Goal: Navigation & Orientation: Find specific page/section

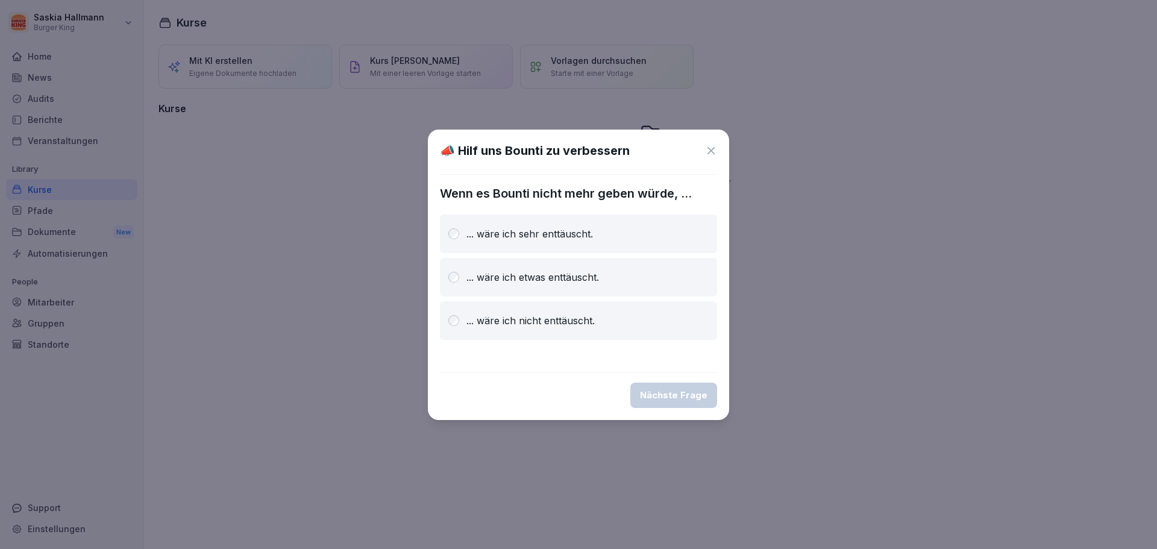
click at [714, 151] on icon at bounding box center [711, 151] width 12 height 12
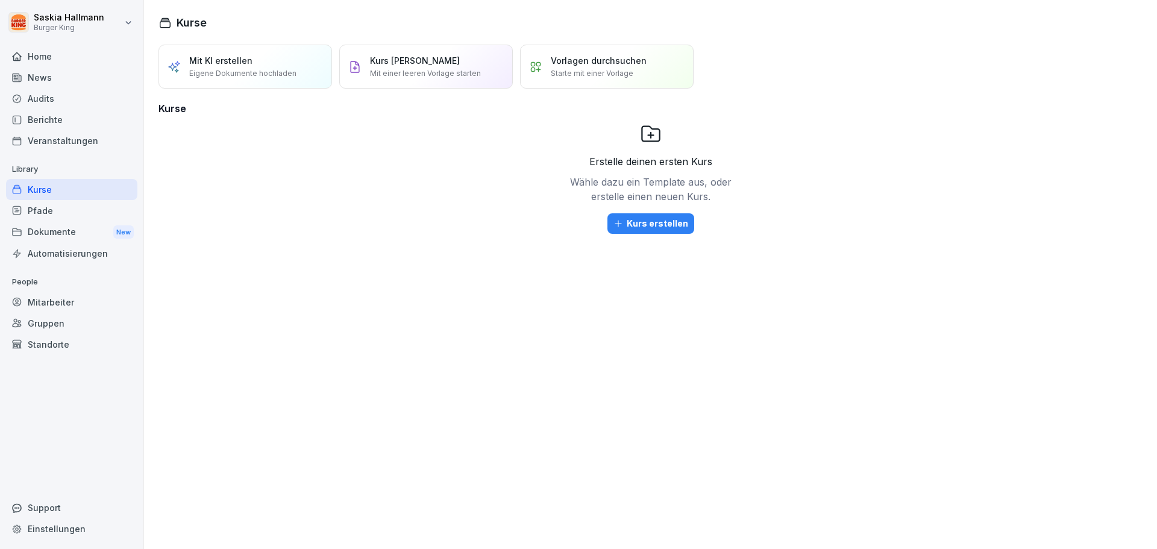
click at [49, 105] on div "Audits" at bounding box center [71, 98] width 131 height 21
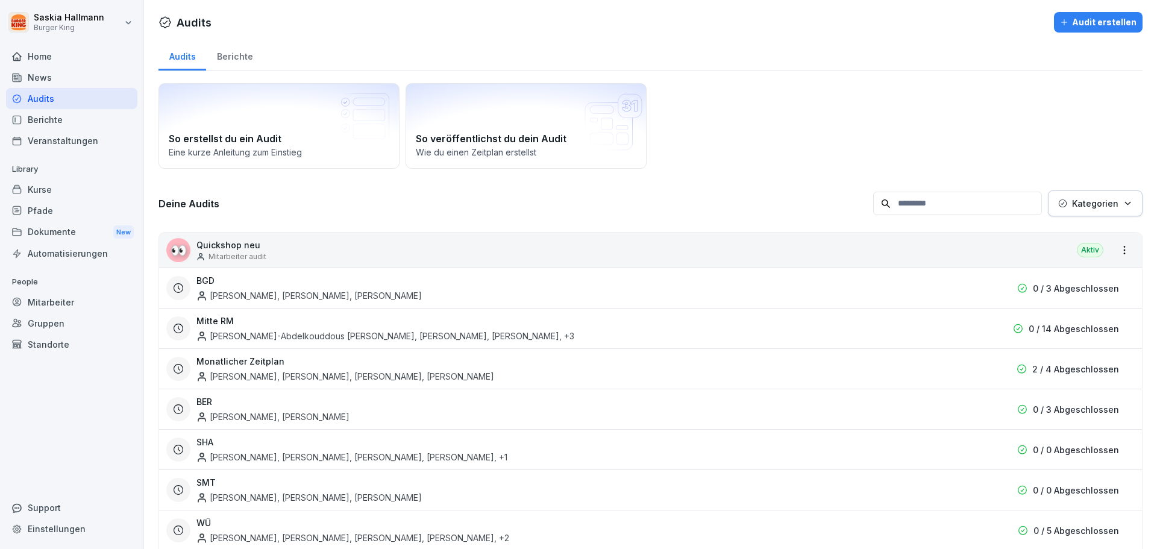
click at [62, 116] on div "Berichte" at bounding box center [71, 119] width 131 height 21
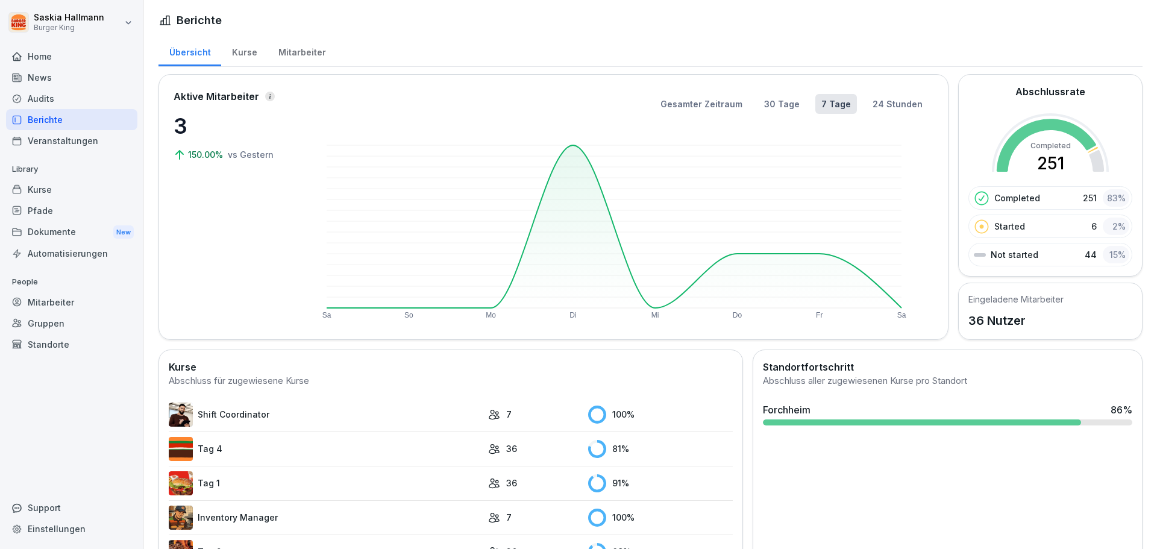
click at [293, 56] on div "Mitarbeiter" at bounding box center [302, 51] width 69 height 31
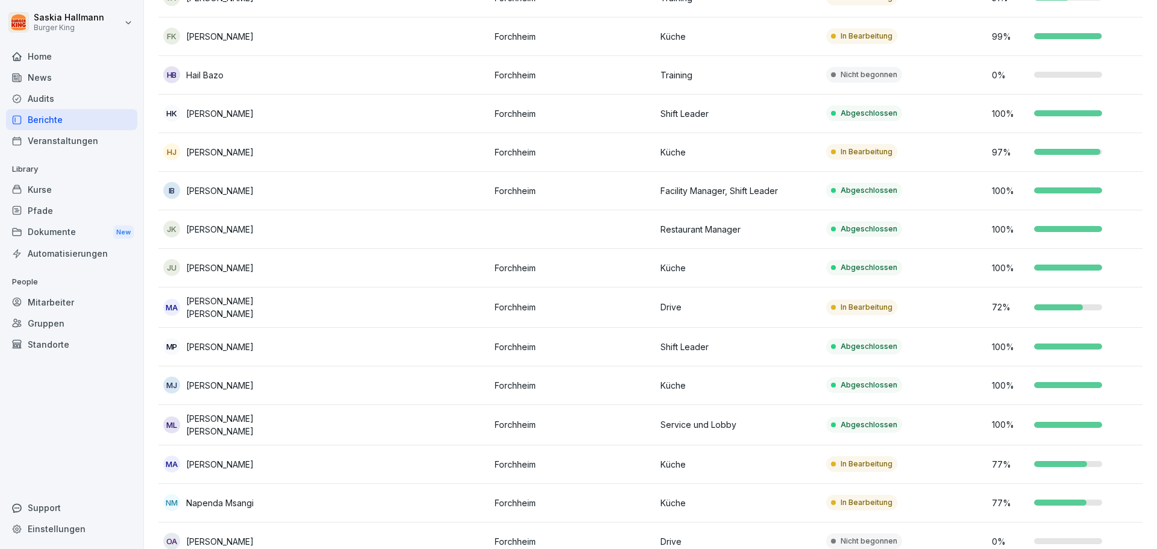
scroll to position [567, 0]
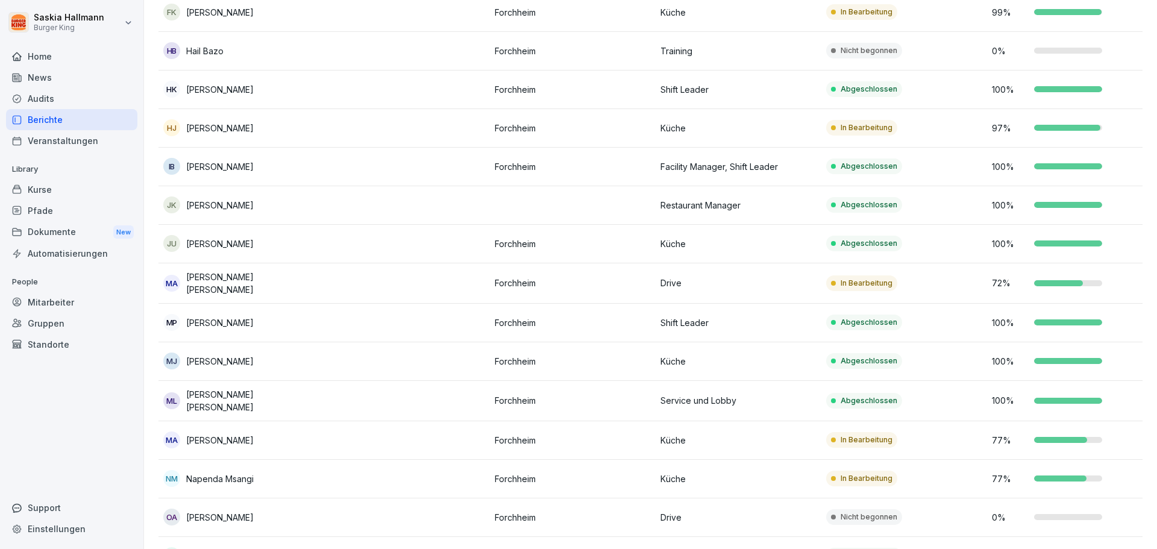
click at [583, 478] on p "Forchheim" at bounding box center [573, 479] width 156 height 13
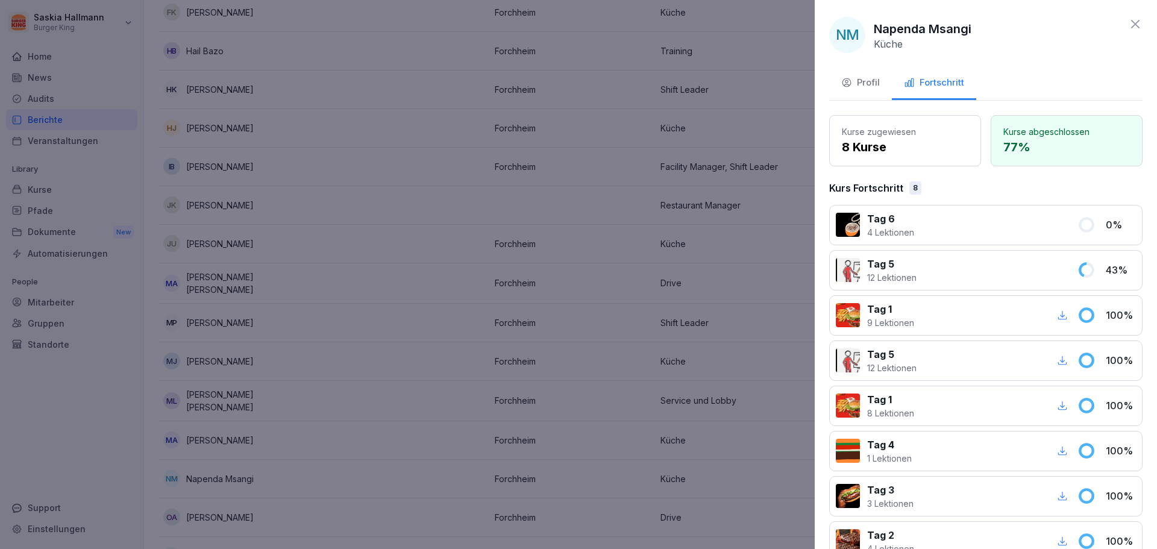
click at [1131, 25] on icon at bounding box center [1135, 24] width 8 height 8
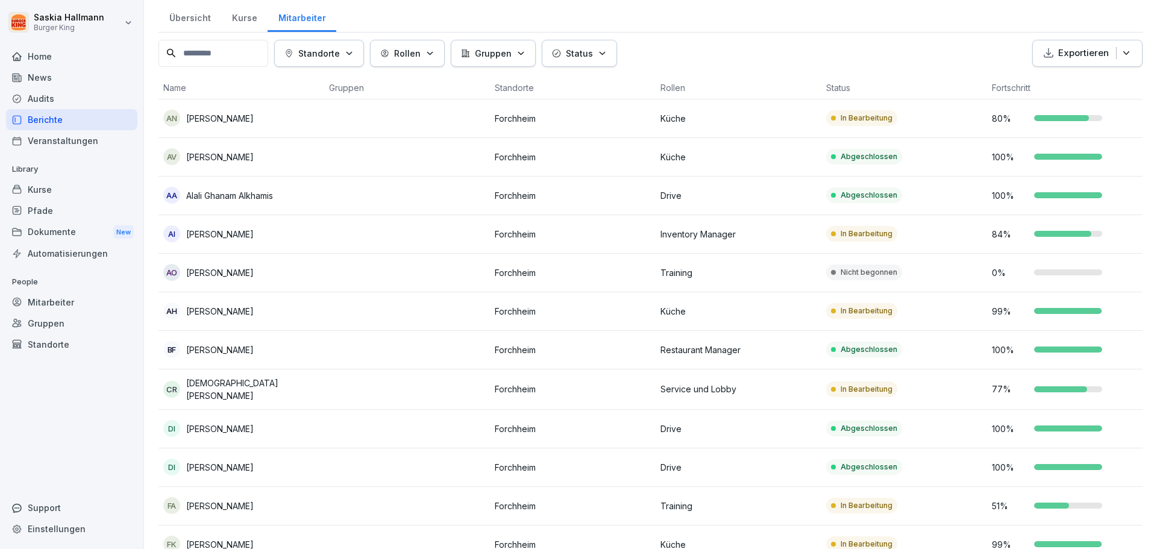
scroll to position [0, 0]
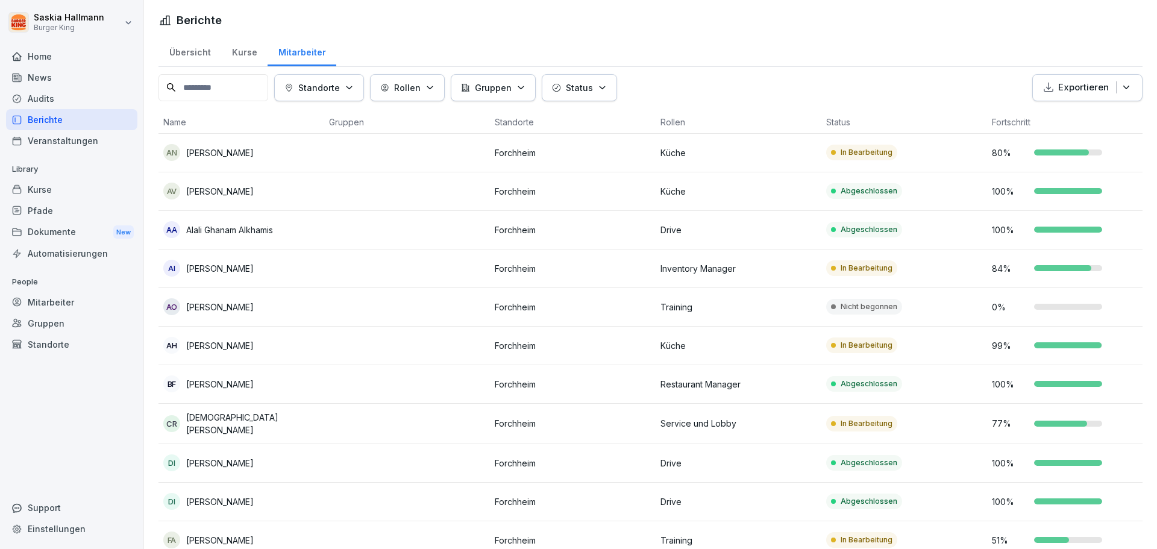
click at [848, 420] on p "In Bearbeitung" at bounding box center [867, 423] width 52 height 11
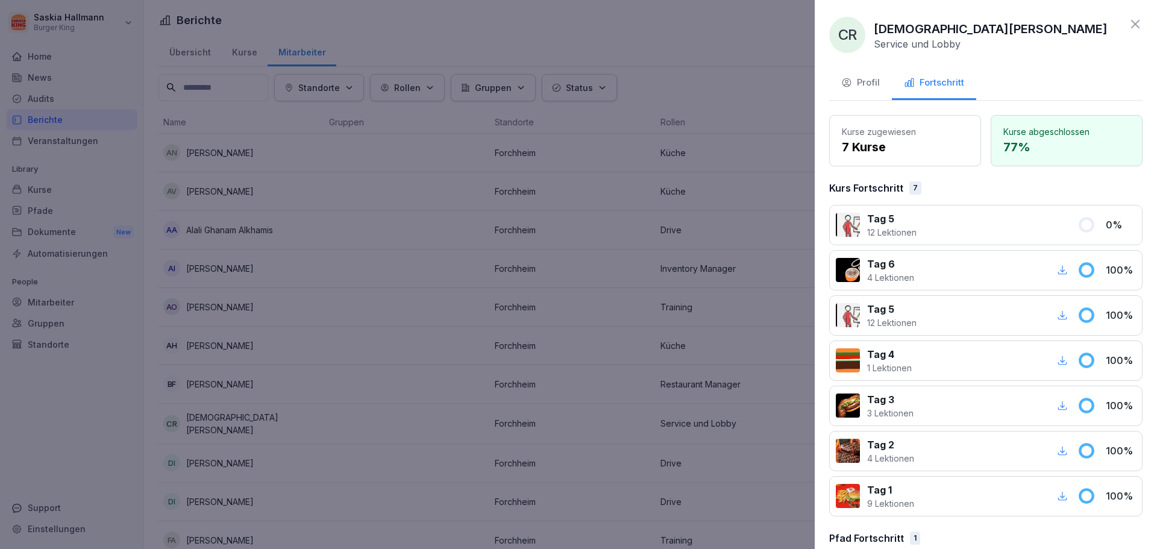
drag, startPoint x: 682, startPoint y: 60, endPoint x: 396, endPoint y: 7, distance: 291.1
click at [680, 61] on div at bounding box center [578, 274] width 1157 height 549
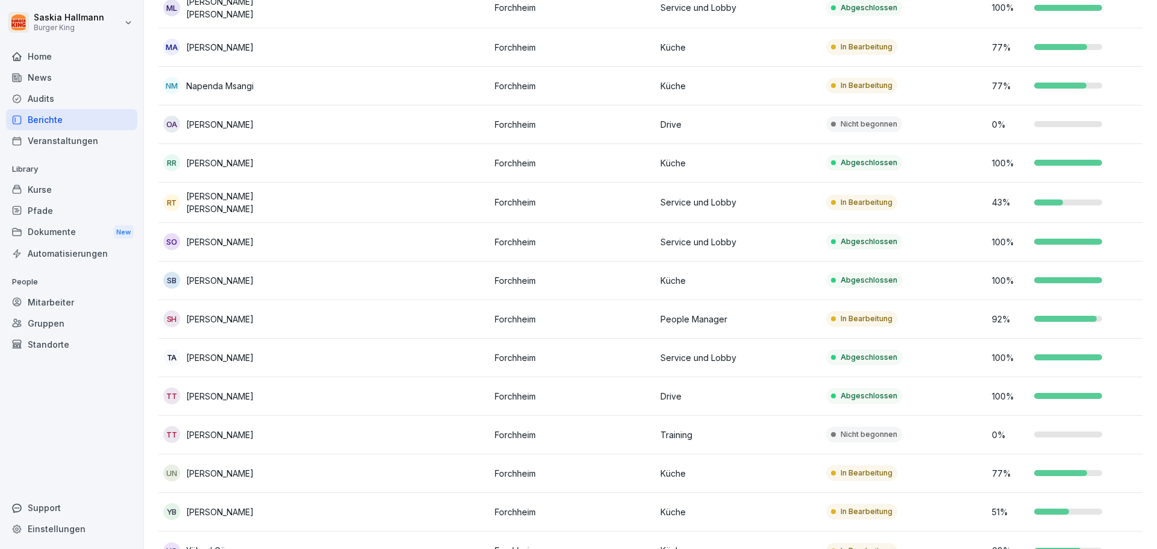
scroll to position [941, 0]
